Goal: Task Accomplishment & Management: Manage account settings

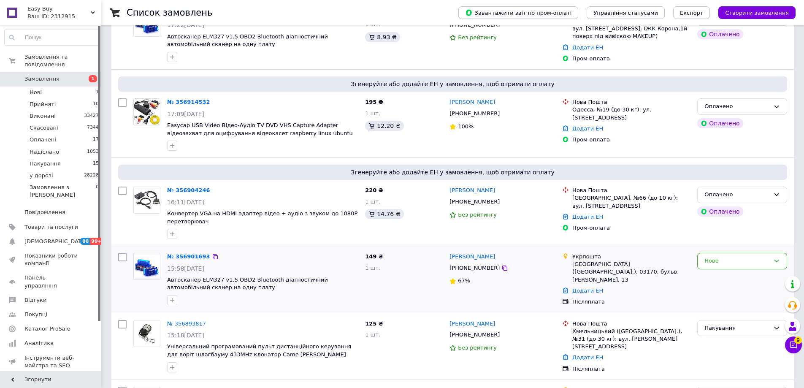
scroll to position [169, 0]
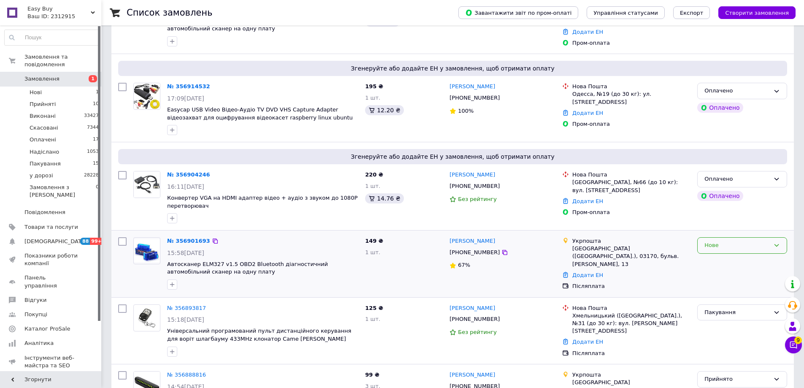
click at [721, 245] on div "Нове" at bounding box center [736, 245] width 65 height 9
click at [707, 263] on li "Прийнято" at bounding box center [742, 263] width 89 height 16
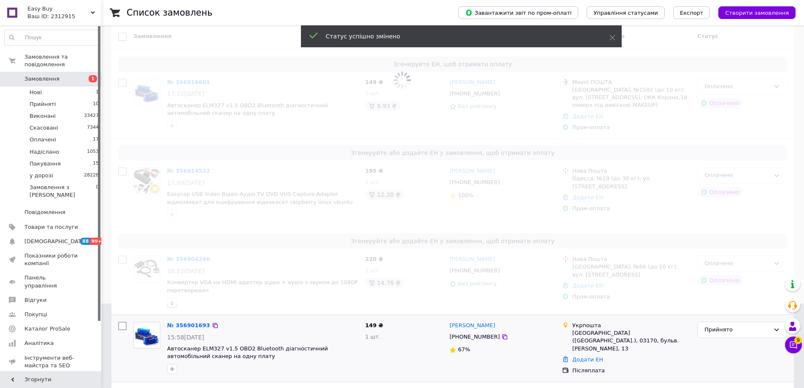
scroll to position [42, 0]
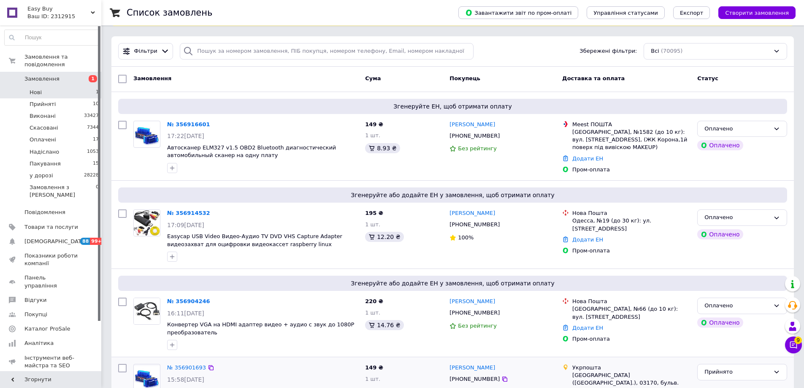
click at [82, 87] on li "Нові 1" at bounding box center [52, 93] width 104 height 12
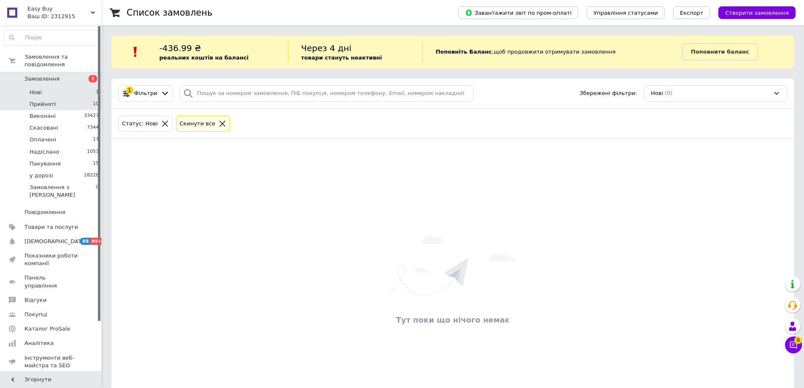
click at [79, 98] on li "Прийняті 10" at bounding box center [52, 104] width 104 height 12
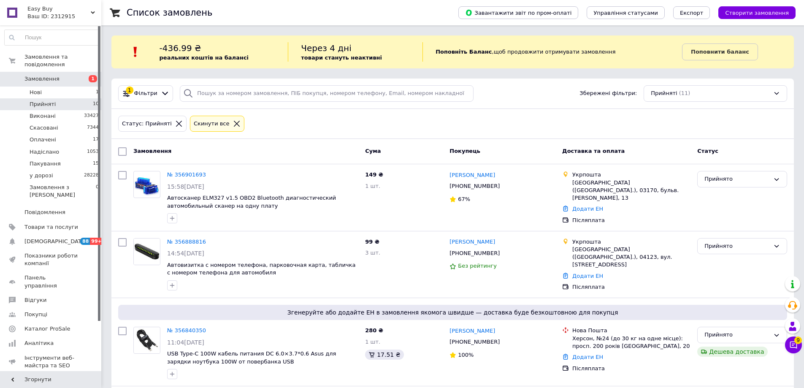
click at [800, 344] on button "Чат з покупцем 9" at bounding box center [793, 344] width 17 height 17
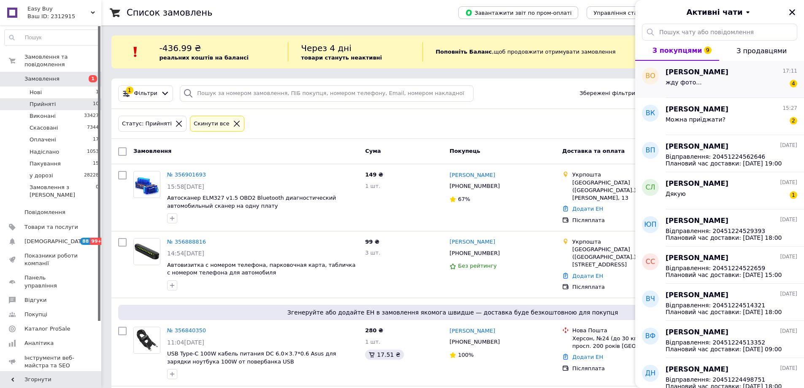
click at [705, 81] on div "жду фото... 4" at bounding box center [732, 84] width 132 height 14
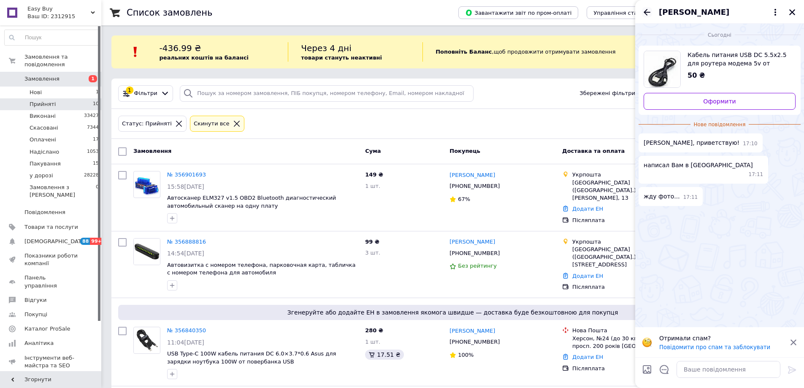
click at [647, 9] on icon "Назад" at bounding box center [647, 12] width 7 height 6
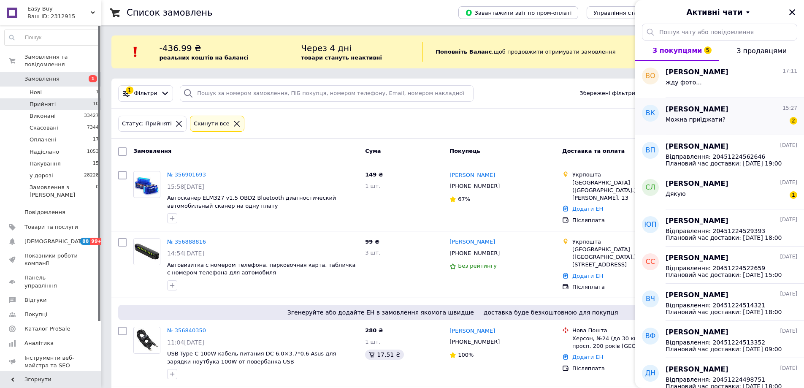
click at [736, 126] on div "Можна приїджати? 2" at bounding box center [732, 121] width 132 height 14
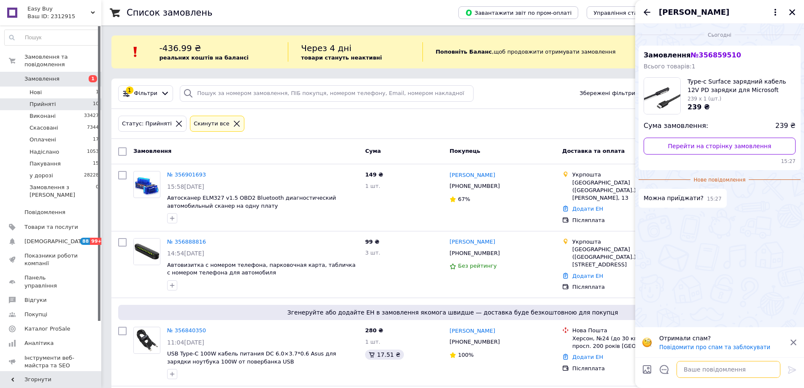
click at [711, 372] on textarea at bounding box center [729, 369] width 104 height 17
type textarea "так"
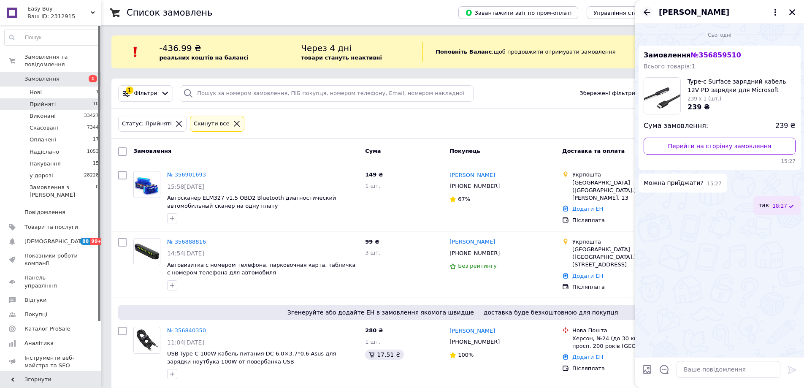
click at [647, 13] on icon "Назад" at bounding box center [647, 12] width 10 height 10
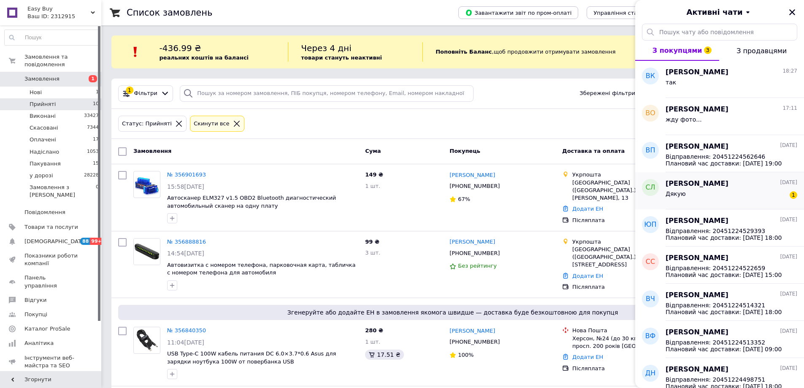
click at [743, 194] on div "Дякую 1" at bounding box center [732, 196] width 132 height 14
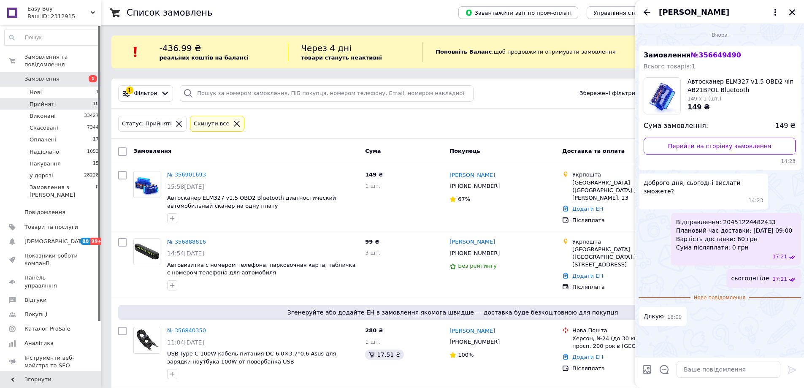
click at [646, 8] on icon "Назад" at bounding box center [647, 12] width 10 height 10
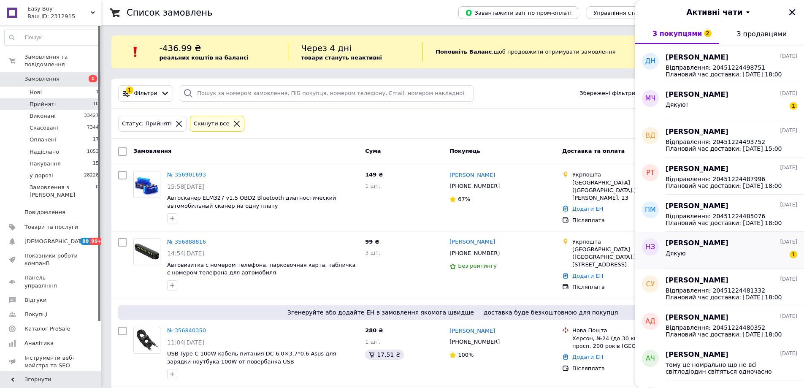
scroll to position [295, 0]
click at [728, 119] on div "[PERSON_NAME] [DATE] Дякую! 1" at bounding box center [735, 101] width 138 height 37
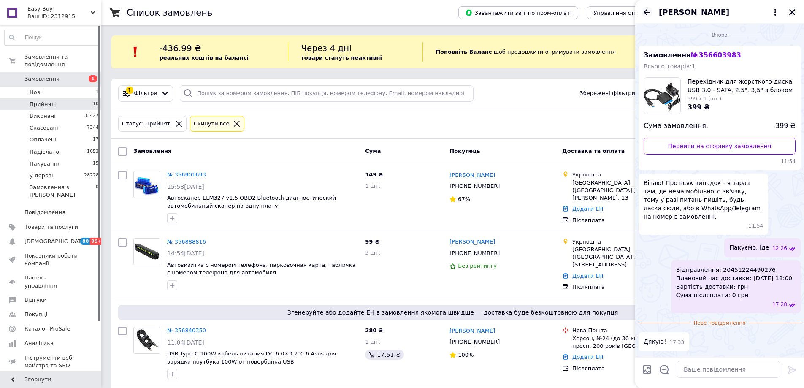
click at [644, 11] on icon "Назад" at bounding box center [647, 12] width 10 height 10
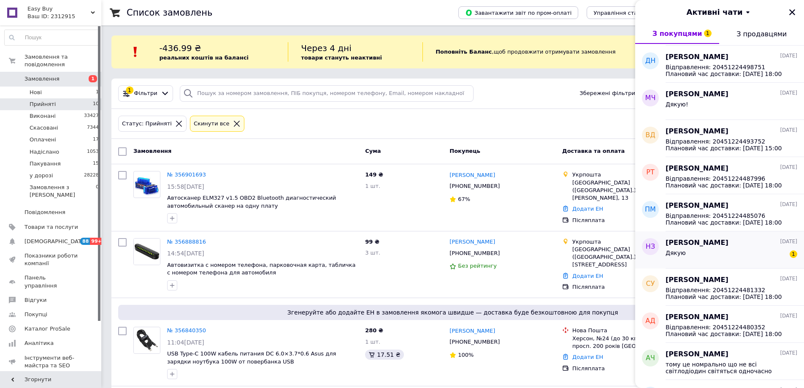
click at [734, 253] on div "Дякую 1" at bounding box center [732, 255] width 132 height 14
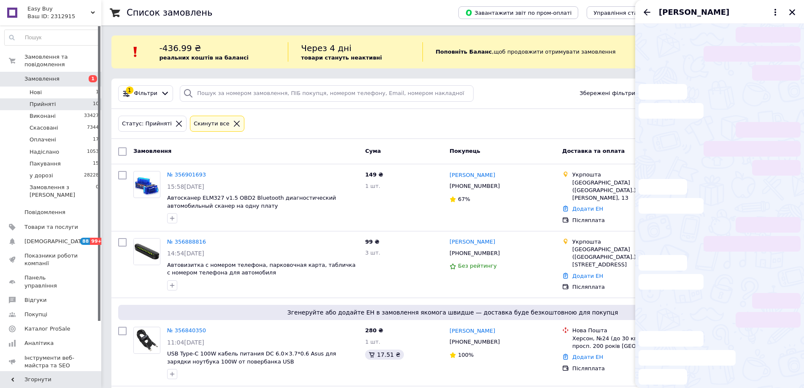
scroll to position [92, 0]
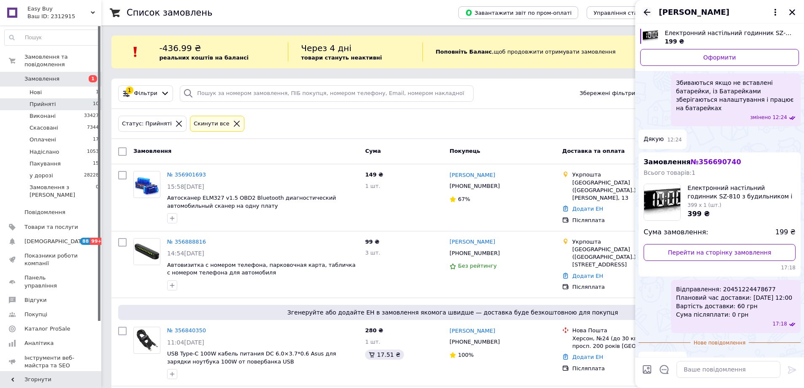
click at [648, 10] on icon "Назад" at bounding box center [647, 12] width 10 height 10
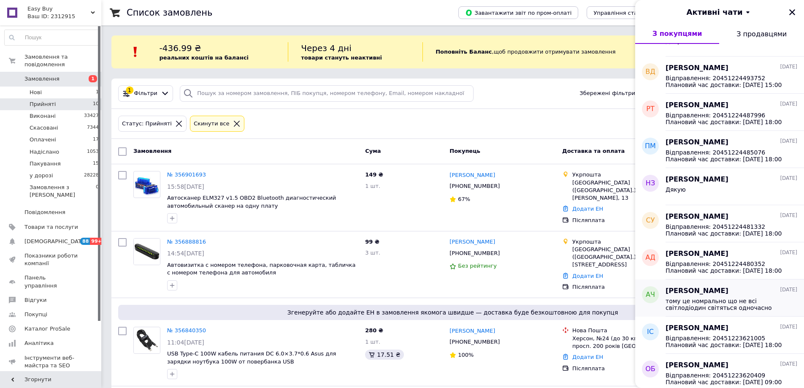
scroll to position [399, 0]
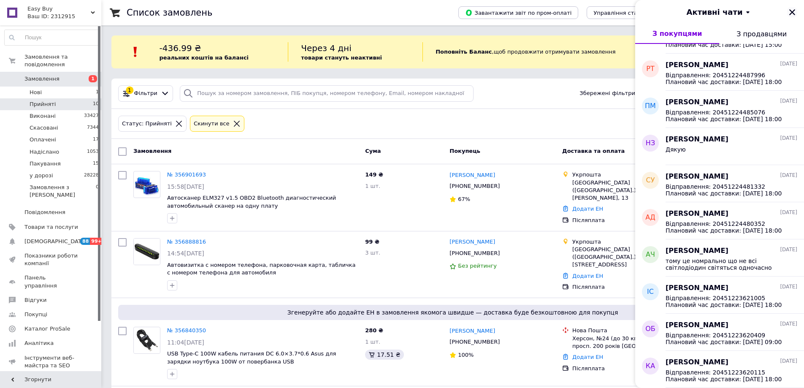
click at [792, 11] on icon "Закрити" at bounding box center [792, 12] width 8 height 8
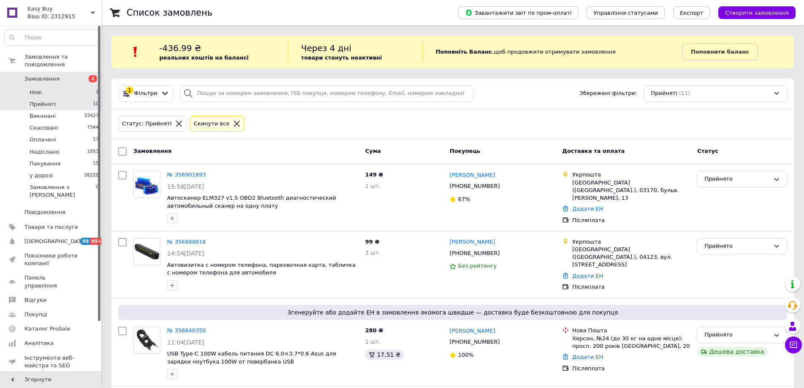
click at [85, 87] on li "Нові 1" at bounding box center [52, 93] width 104 height 12
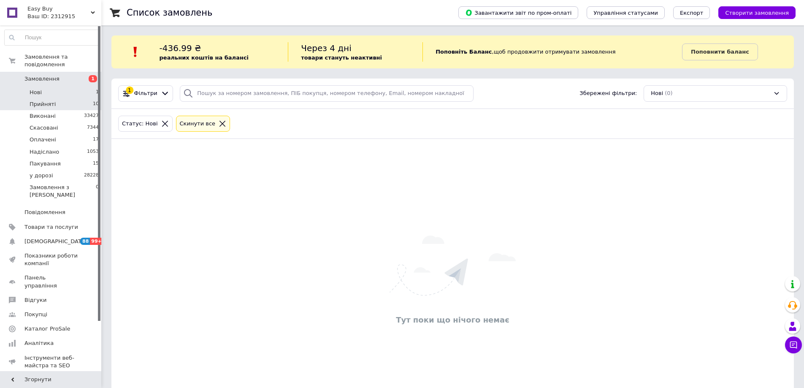
click at [76, 98] on li "Прийняті 10" at bounding box center [52, 104] width 104 height 12
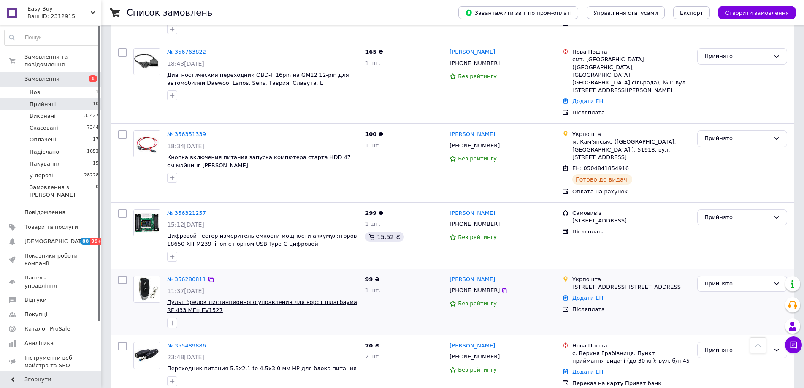
scroll to position [344, 0]
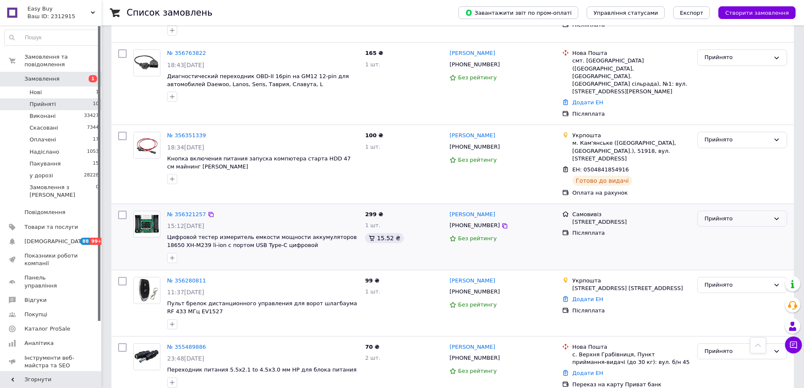
click at [735, 211] on div "Прийнято" at bounding box center [742, 219] width 90 height 16
click at [713, 228] on li "Виконано" at bounding box center [742, 236] width 89 height 16
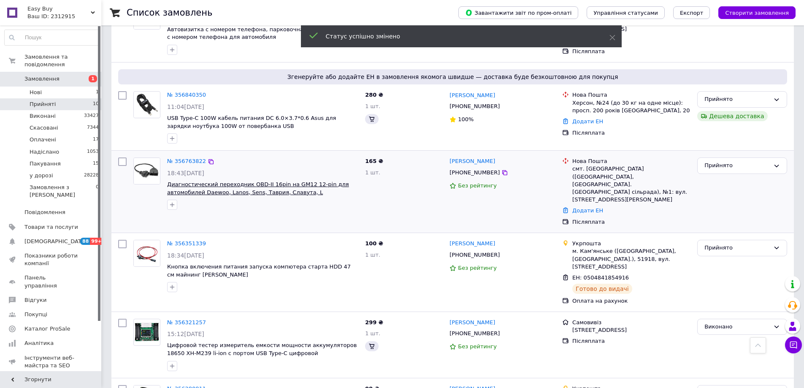
scroll to position [217, 0]
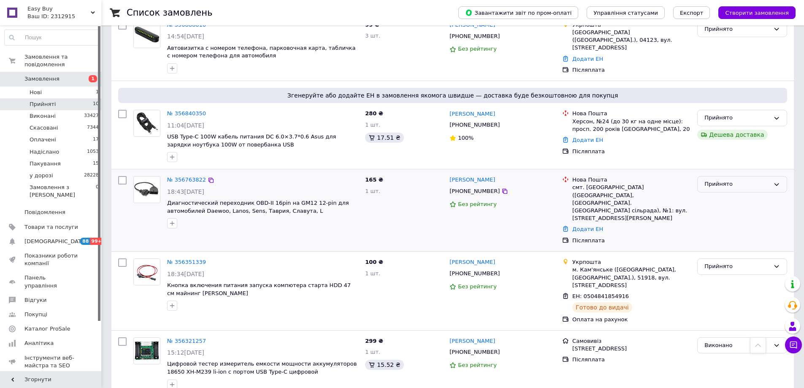
click at [726, 181] on div "Прийнято" at bounding box center [736, 184] width 65 height 9
click at [718, 239] on li "Пакування" at bounding box center [742, 241] width 89 height 16
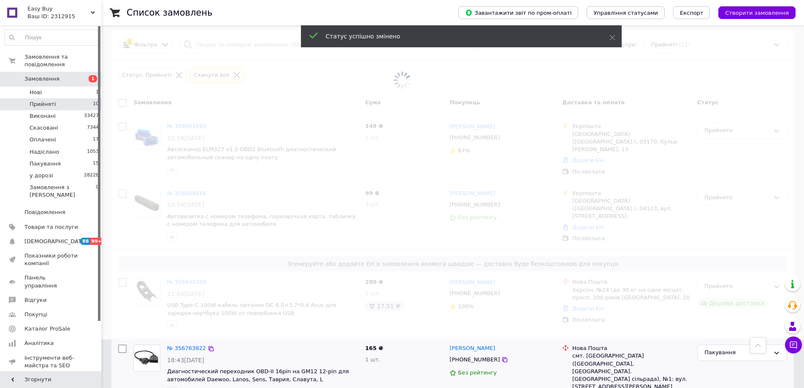
scroll to position [48, 0]
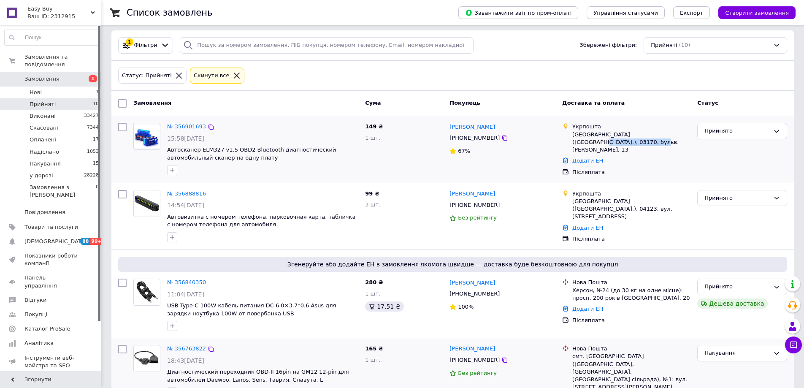
drag, startPoint x: 642, startPoint y: 135, endPoint x: 582, endPoint y: 144, distance: 60.5
click at [582, 144] on div "[GEOGRAPHIC_DATA] ([GEOGRAPHIC_DATA].), 03170, бульв. [PERSON_NAME], 13" at bounding box center [631, 142] width 118 height 23
copy div "бульв. [PERSON_NAME], 13"
drag, startPoint x: 634, startPoint y: 207, endPoint x: 639, endPoint y: 200, distance: 9.0
click at [639, 200] on div "[GEOGRAPHIC_DATA] ([GEOGRAPHIC_DATA].), 04123, вул. [STREET_ADDRESS]" at bounding box center [631, 209] width 118 height 23
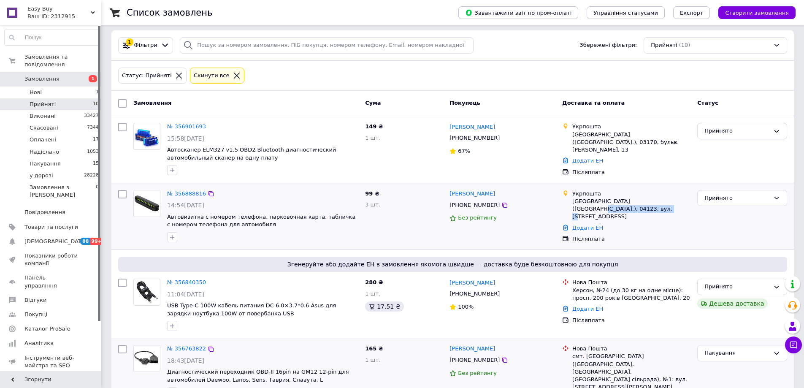
copy div "вул. [STREET_ADDRESS]"
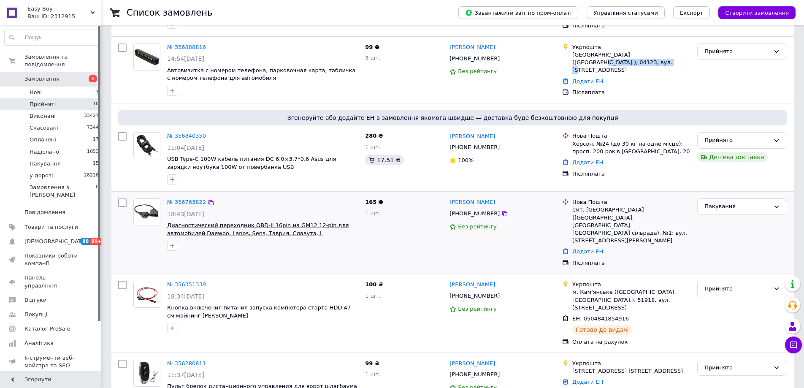
scroll to position [217, 0]
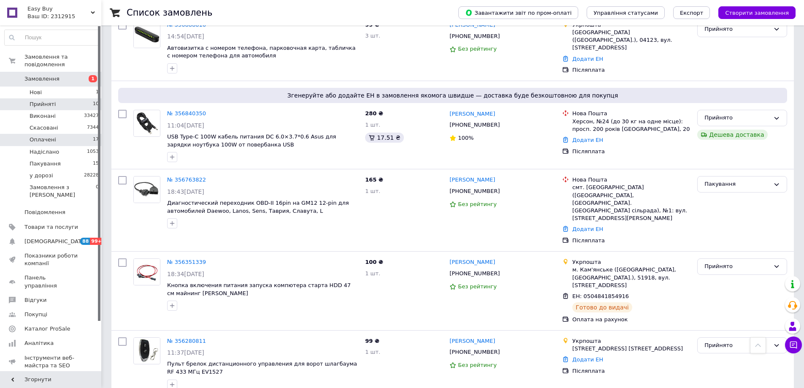
click at [71, 134] on li "Оплачені 17" at bounding box center [52, 140] width 104 height 12
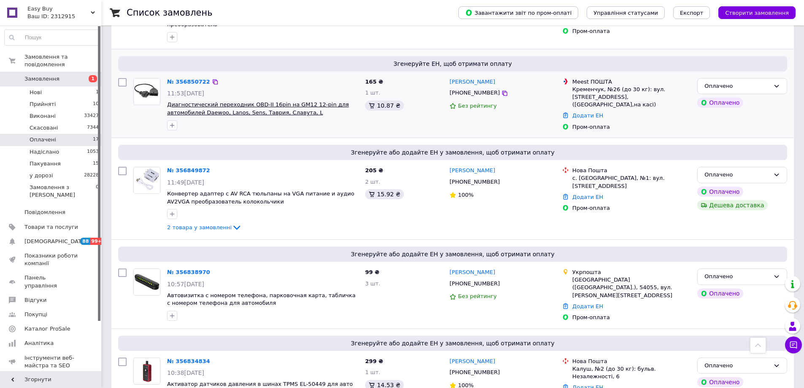
scroll to position [422, 0]
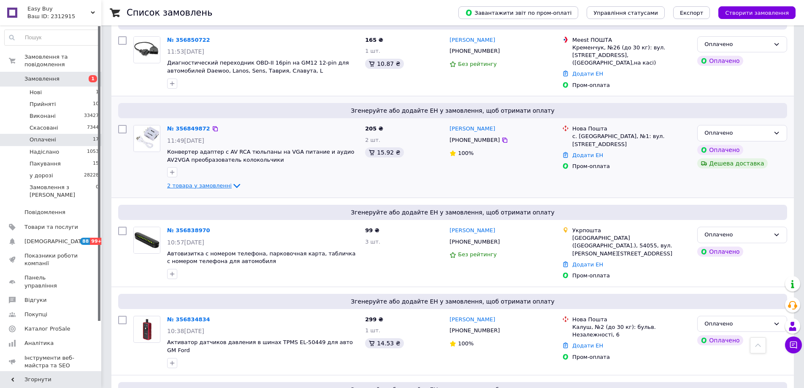
click at [204, 185] on span "2 товара у замовленні" at bounding box center [199, 185] width 65 height 6
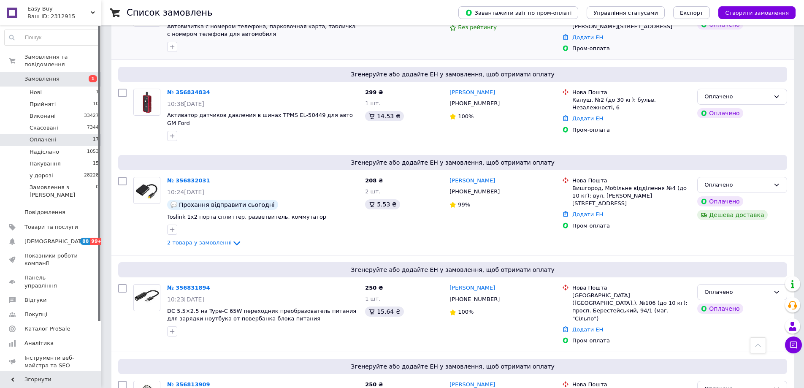
scroll to position [718, 0]
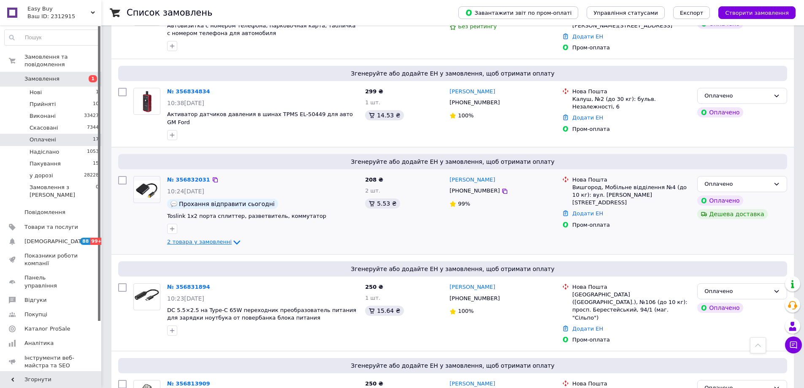
click at [194, 239] on span "2 товара у замовленні" at bounding box center [199, 242] width 65 height 6
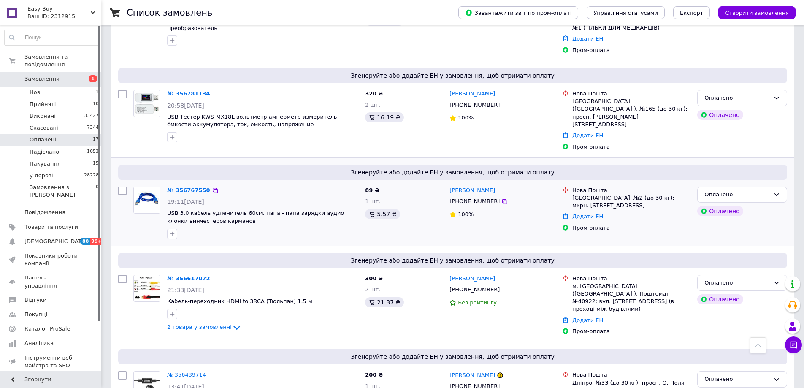
scroll to position [1451, 0]
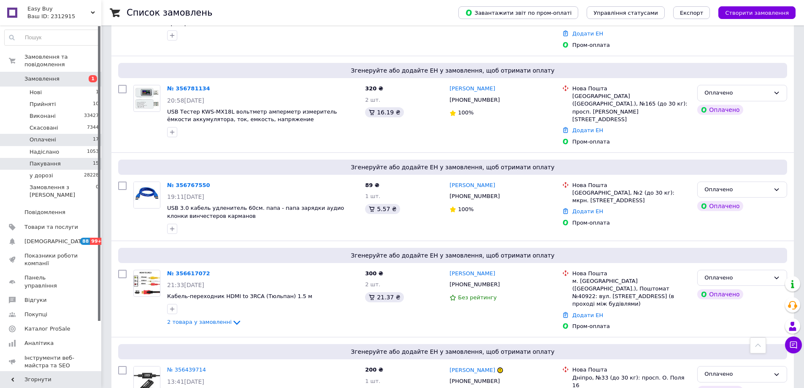
click at [77, 158] on li "Пакування 15" at bounding box center [52, 164] width 104 height 12
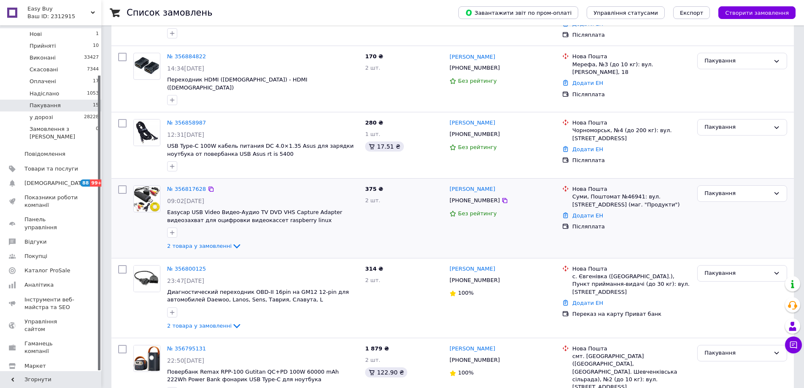
scroll to position [253, 0]
click at [193, 241] on span "2 товара у замовленні" at bounding box center [199, 244] width 65 height 6
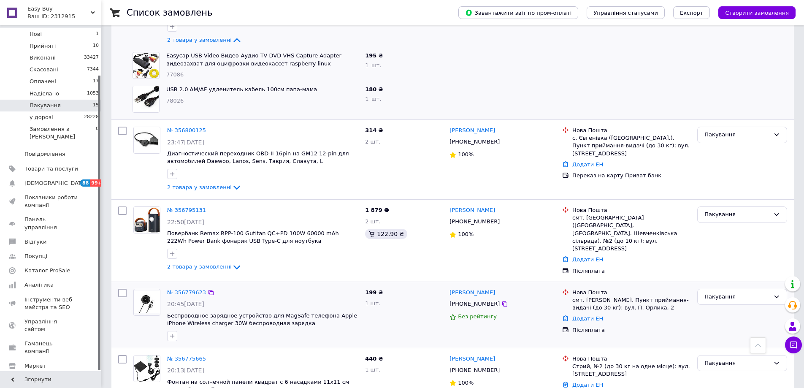
scroll to position [464, 0]
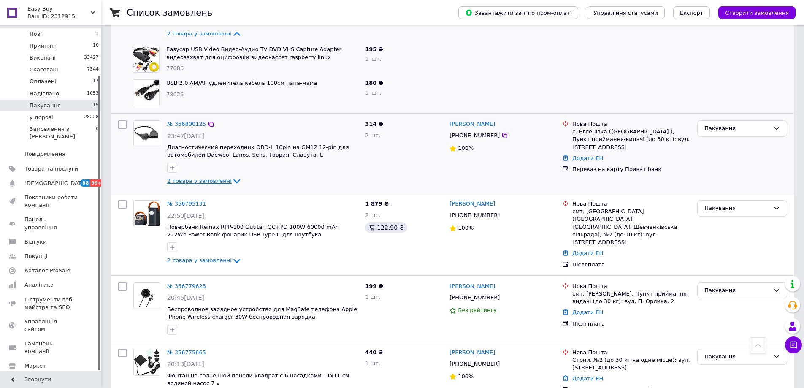
click at [189, 178] on span "2 товара у замовленні" at bounding box center [199, 181] width 65 height 6
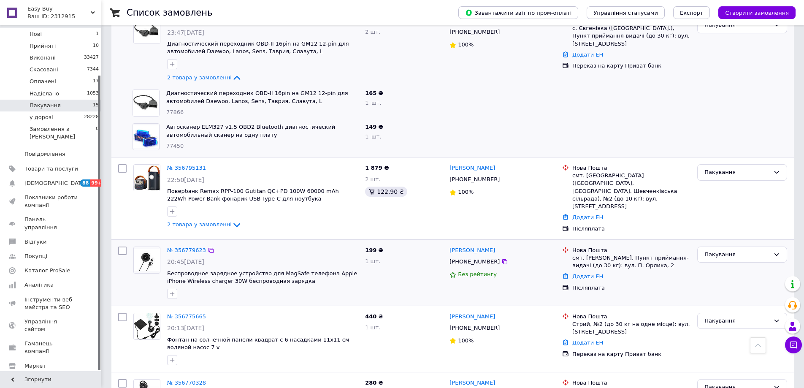
scroll to position [591, 0]
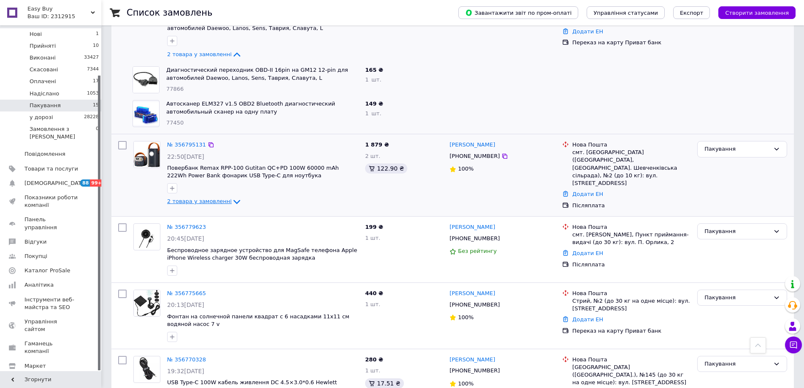
click at [209, 198] on span "2 товара у замовленні" at bounding box center [199, 201] width 65 height 6
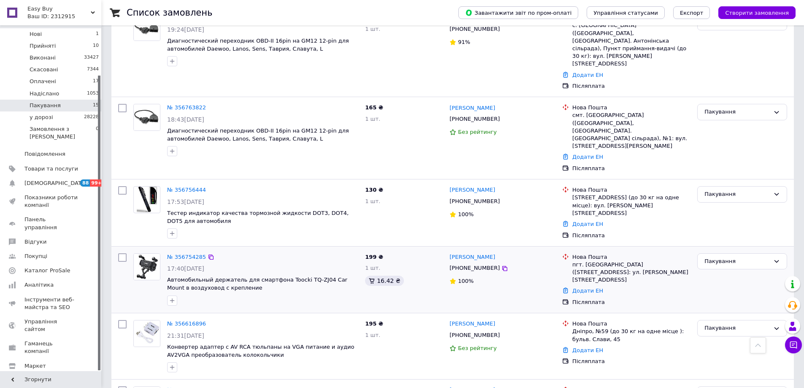
scroll to position [1081, 0]
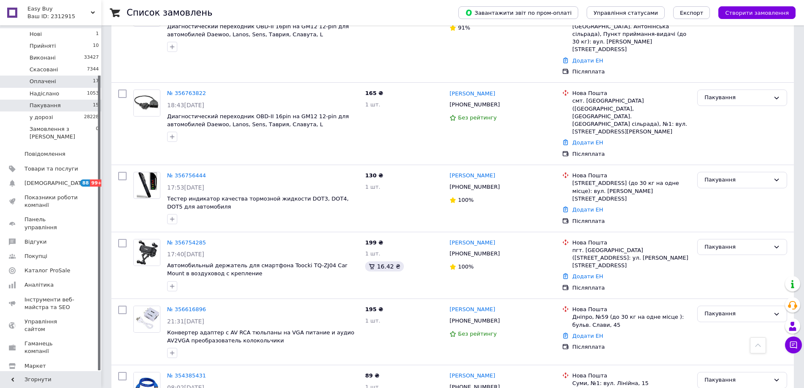
click at [87, 76] on li "Оплачені 17" at bounding box center [52, 82] width 104 height 12
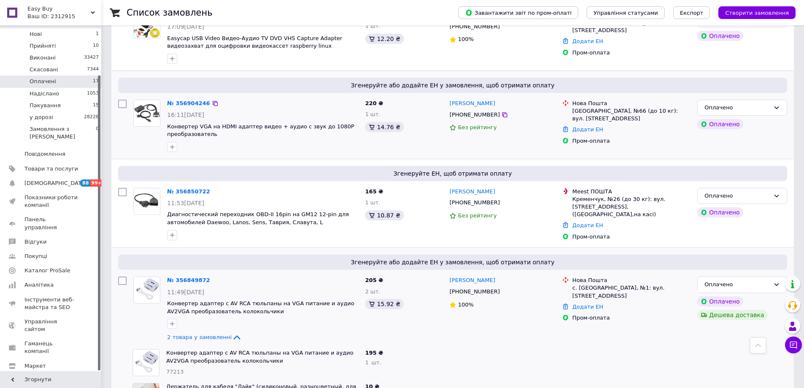
scroll to position [269, 0]
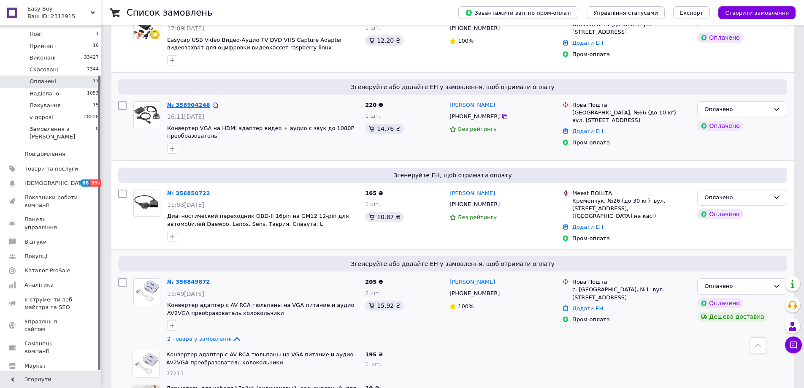
drag, startPoint x: 192, startPoint y: 100, endPoint x: 181, endPoint y: 103, distance: 11.5
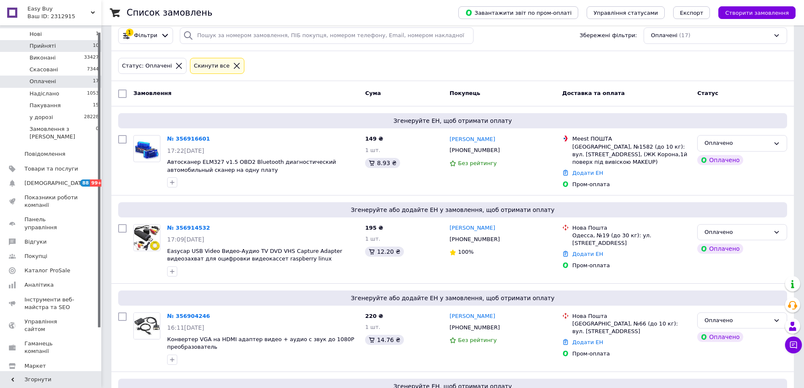
scroll to position [0, 0]
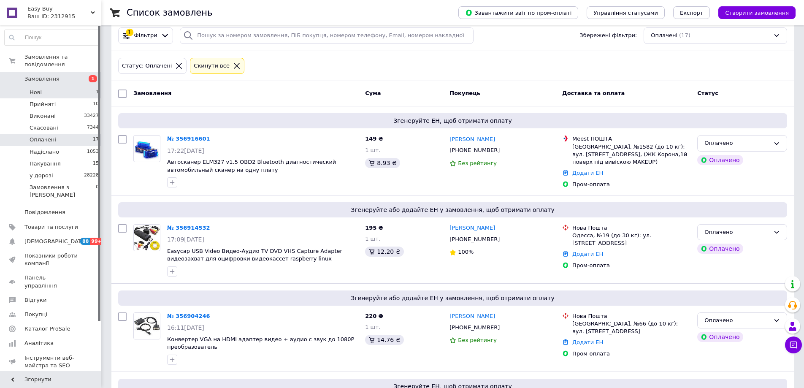
click at [86, 87] on li "Нові 1" at bounding box center [52, 93] width 104 height 12
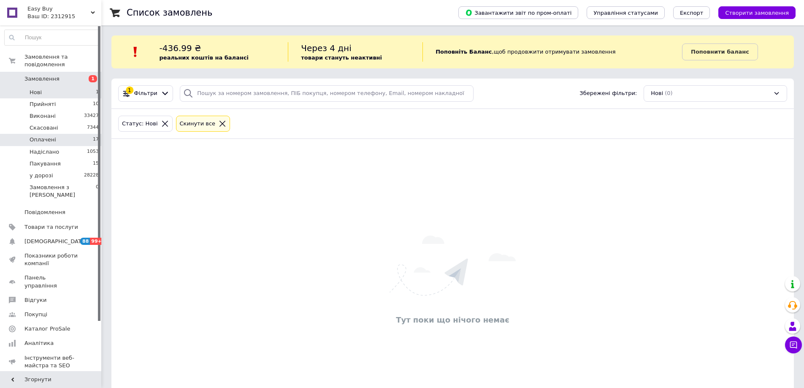
click at [91, 134] on li "Оплачені 17" at bounding box center [52, 140] width 104 height 12
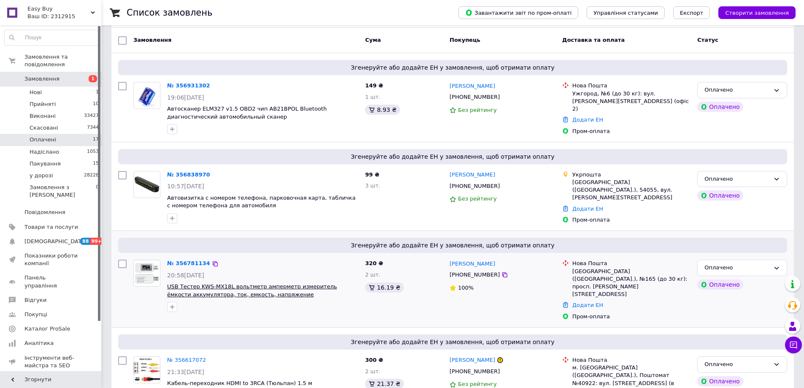
scroll to position [144, 0]
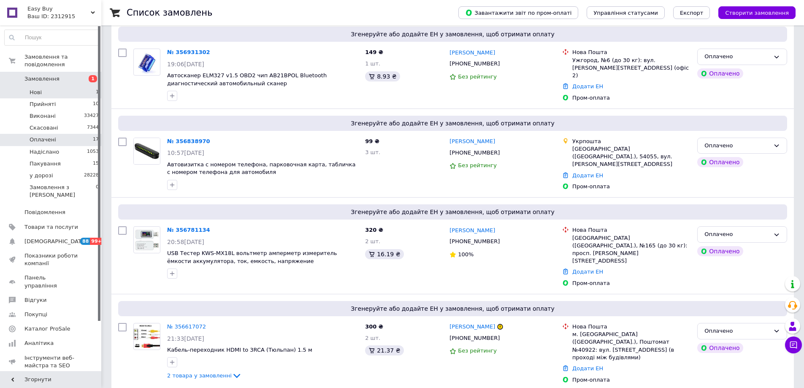
click at [87, 87] on li "Нові 1" at bounding box center [52, 93] width 104 height 12
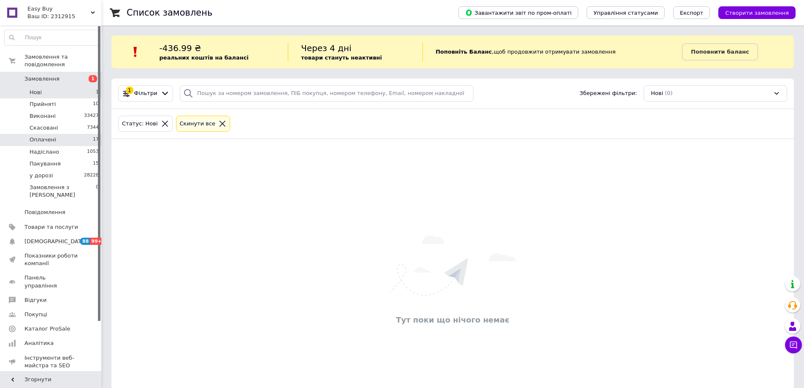
click at [80, 134] on li "Оплачені 17" at bounding box center [52, 140] width 104 height 12
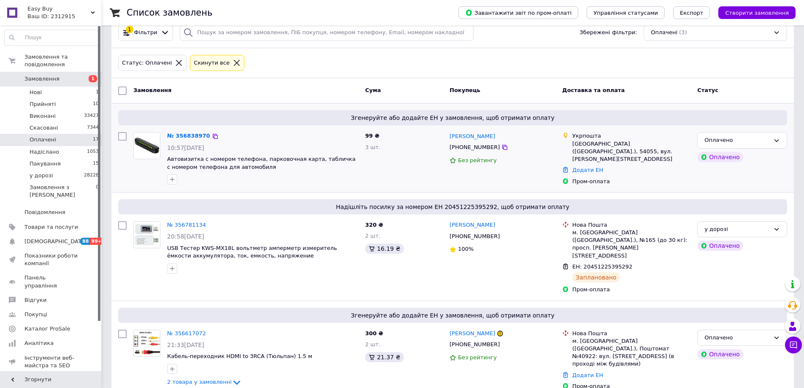
scroll to position [61, 0]
click at [89, 158] on li "Пакування 15" at bounding box center [52, 164] width 104 height 12
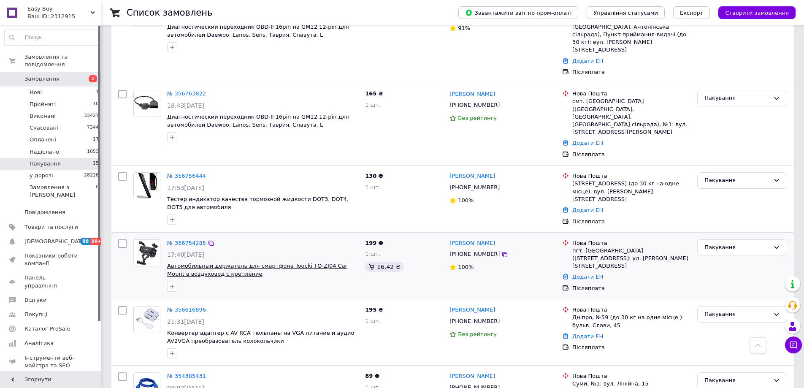
scroll to position [1081, 0]
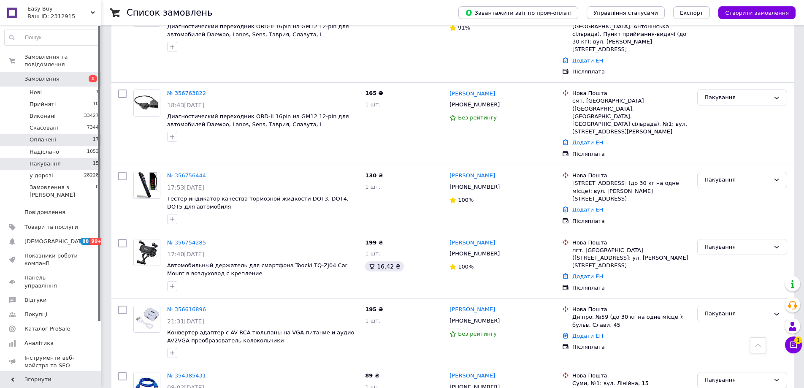
click at [89, 134] on li "Оплачені 17" at bounding box center [52, 140] width 104 height 12
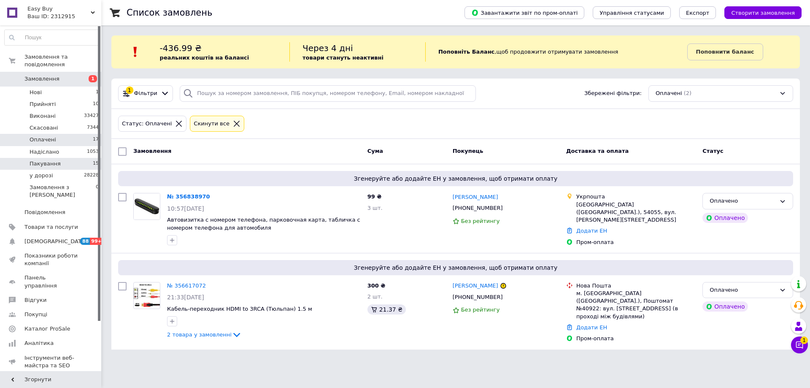
click at [85, 158] on li "Пакування 15" at bounding box center [52, 164] width 104 height 12
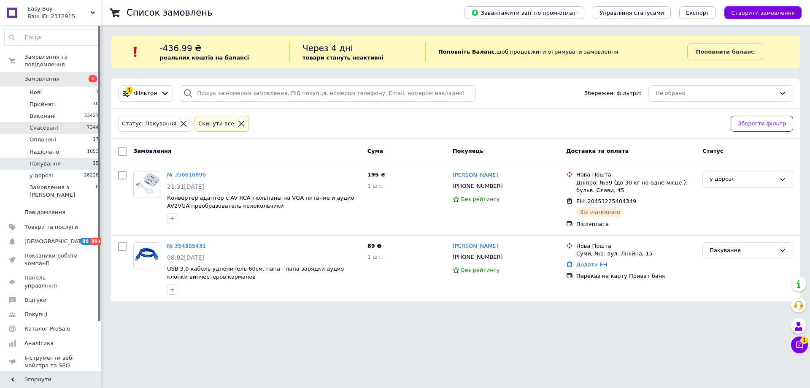
click at [78, 126] on li "Скасовані 7344" at bounding box center [52, 128] width 104 height 12
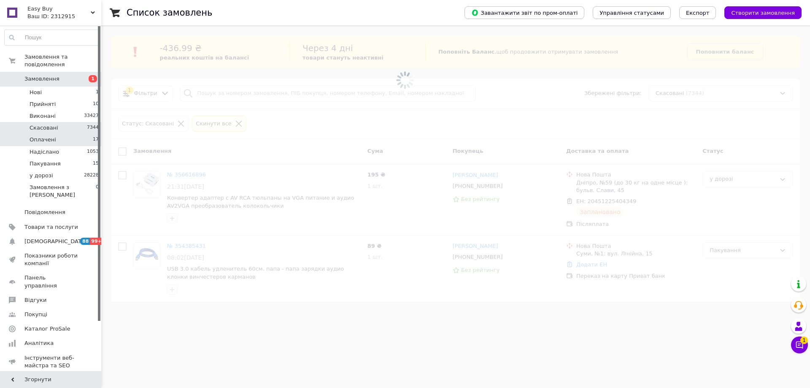
click at [77, 134] on li "Оплачені 17" at bounding box center [52, 140] width 104 height 12
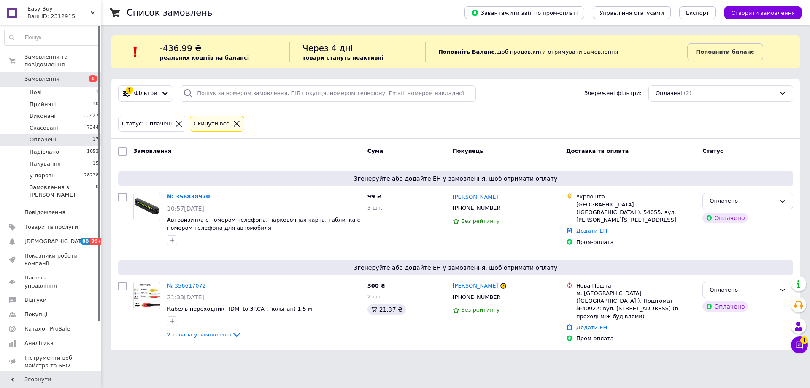
click at [77, 134] on li "Оплачені 17" at bounding box center [52, 140] width 104 height 12
click at [73, 160] on li "Пакування 15" at bounding box center [52, 164] width 104 height 12
